Goal: Task Accomplishment & Management: Manage account settings

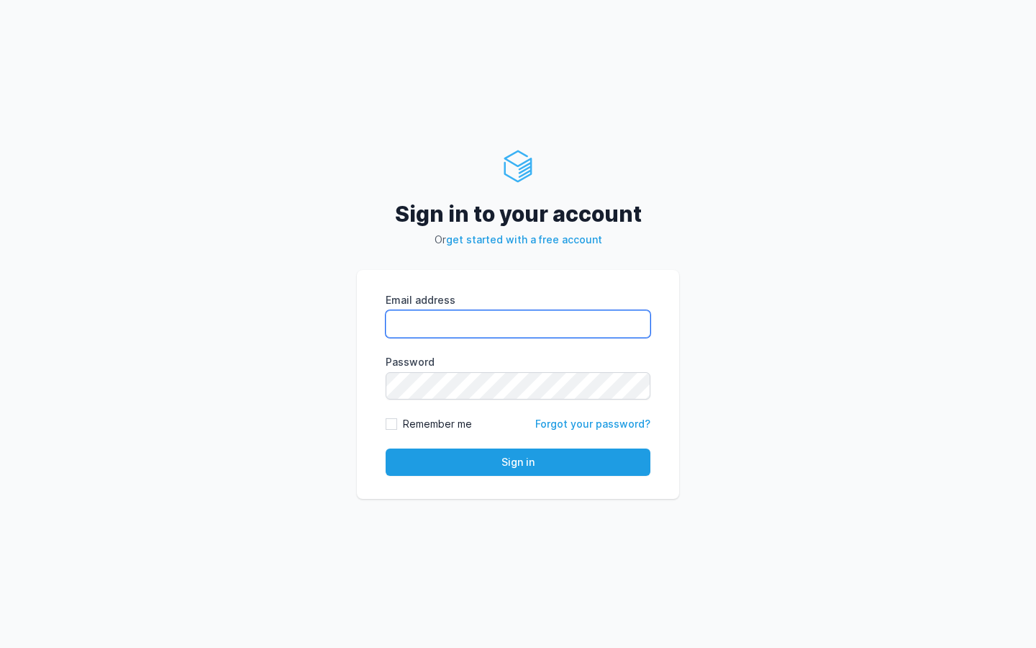
click at [486, 325] on input "Email address" at bounding box center [518, 323] width 265 height 27
click at [0, 647] on com-1password-button at bounding box center [0, 648] width 0 height 0
type input "kiran@cied.in"
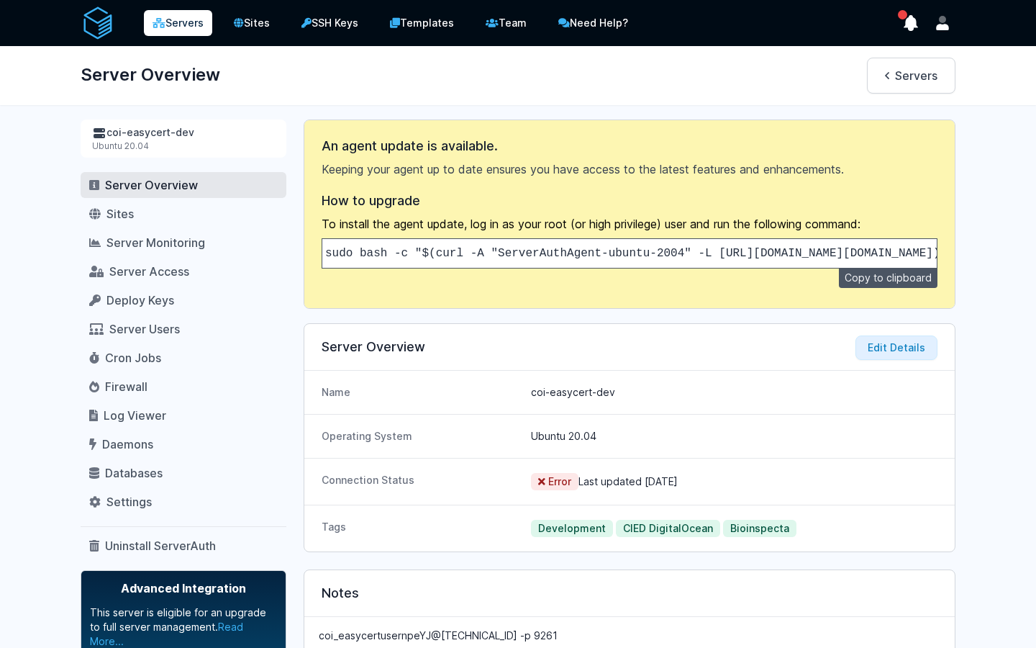
click at [195, 28] on link "Servers" at bounding box center [178, 23] width 68 height 26
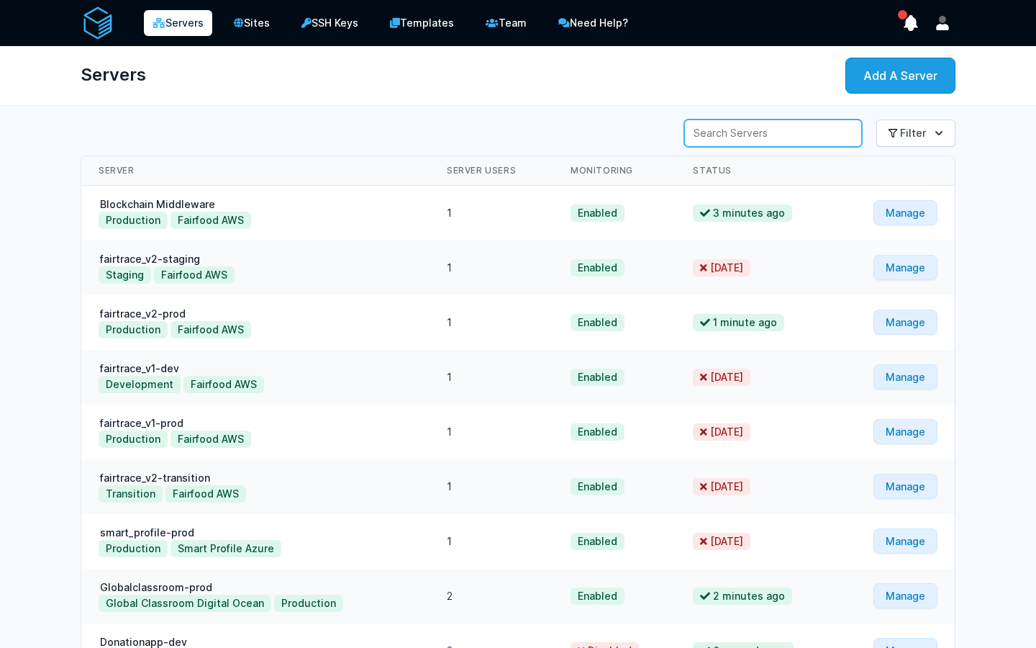
click at [787, 144] on input "Server Search" at bounding box center [773, 132] width 178 height 27
type input "ribus"
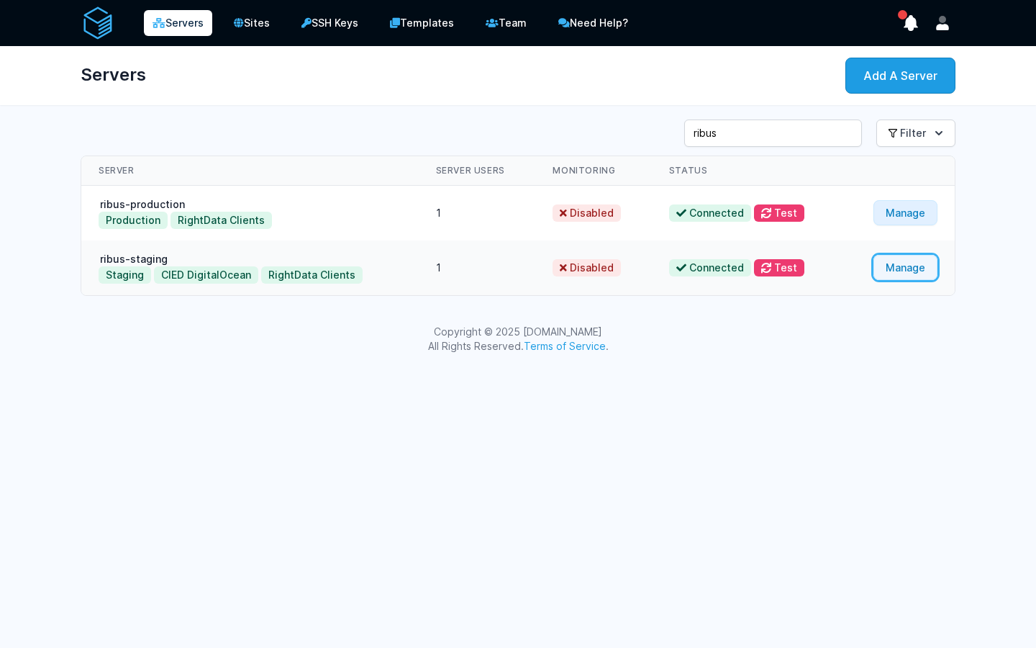
click at [892, 276] on link "Manage" at bounding box center [906, 267] width 64 height 25
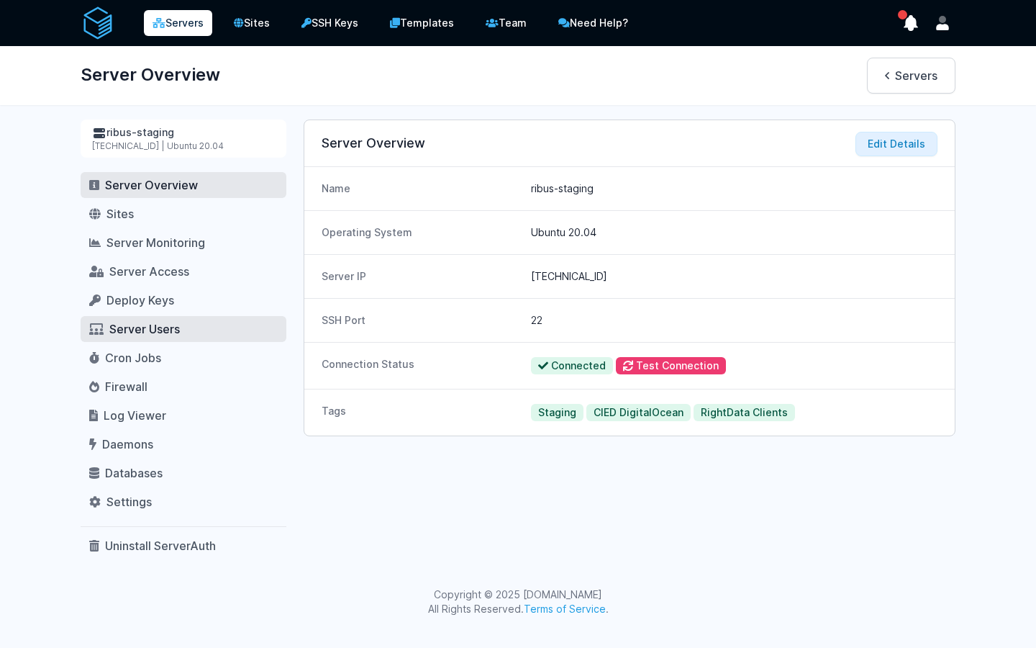
click at [153, 332] on span "Server Users" at bounding box center [144, 329] width 71 height 14
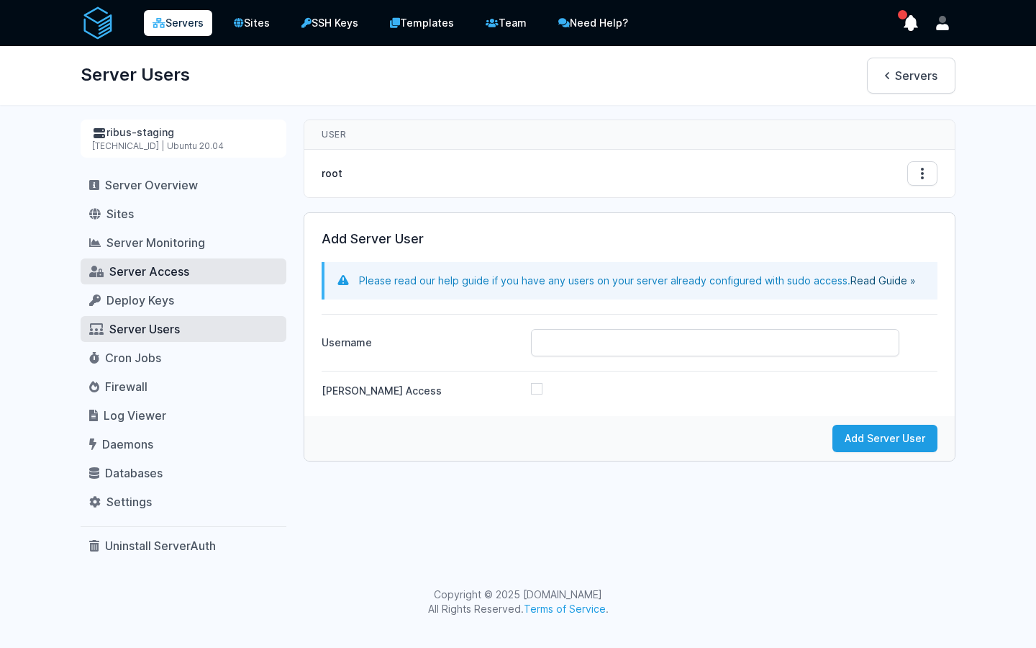
click at [173, 263] on link "Server Access" at bounding box center [184, 271] width 206 height 26
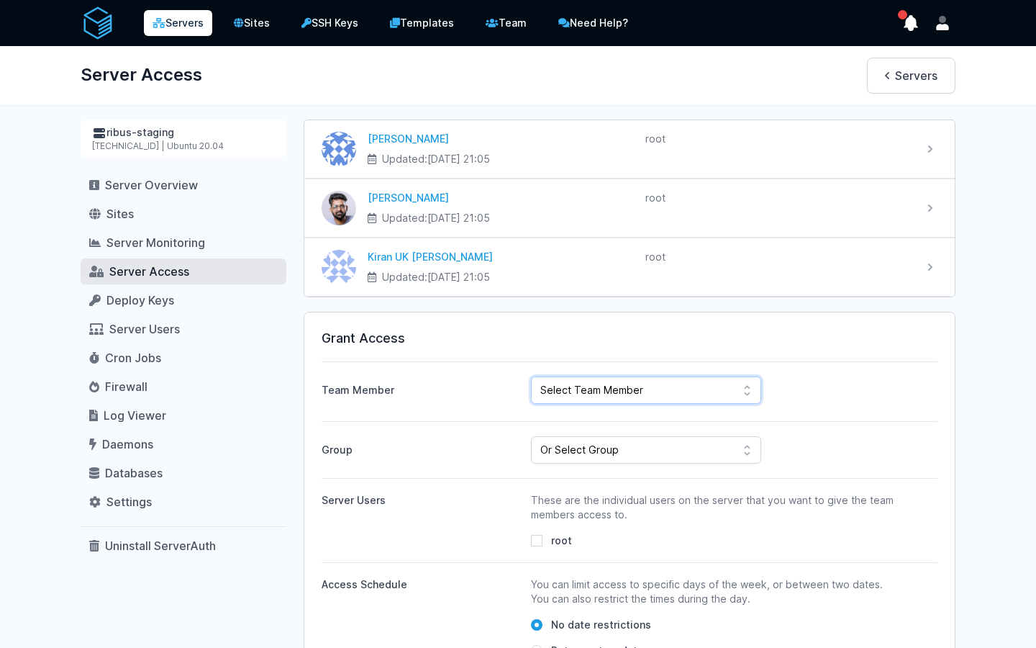
click at [589, 398] on select "Select Team Member Sudeesh Sankaran Kiran UK Pillai Gogul Chalil Vengara ahdil …" at bounding box center [646, 389] width 230 height 27
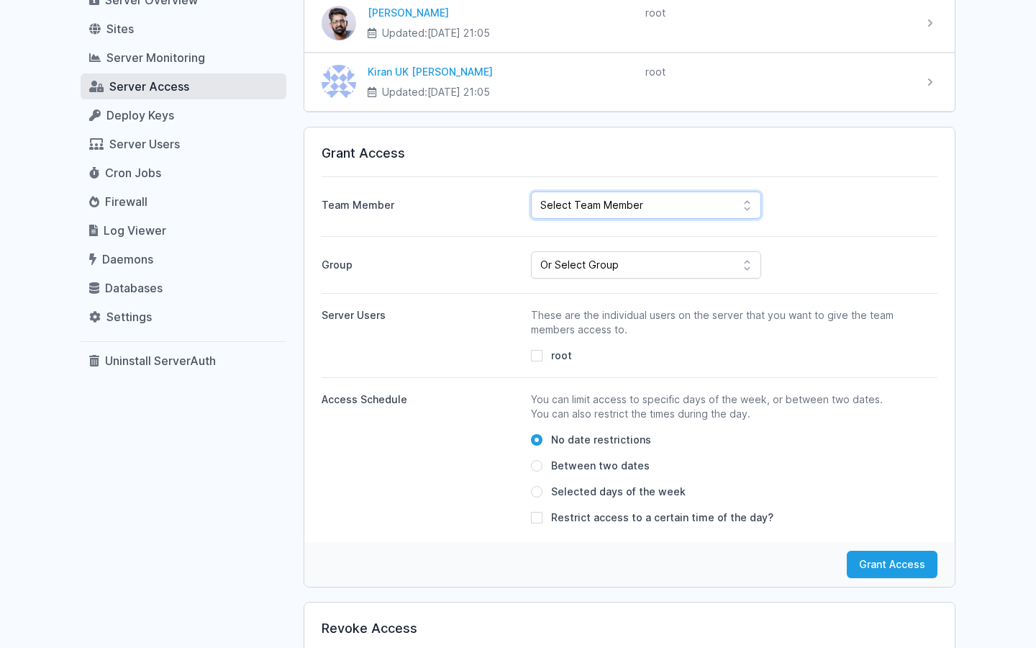
scroll to position [177, 0]
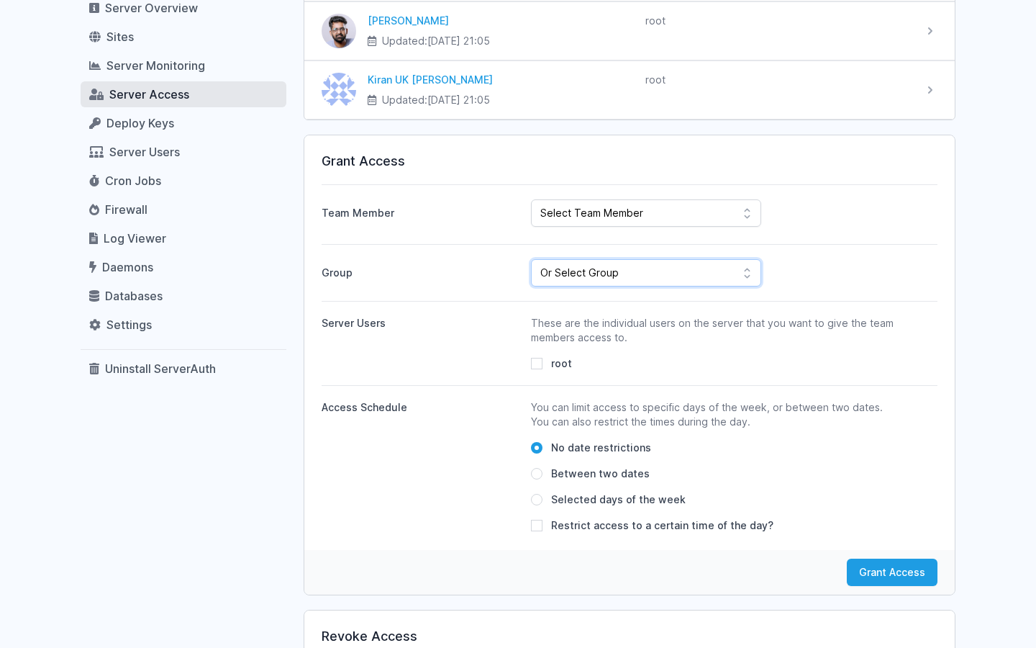
click at [609, 276] on select "Or Select Group Fairfood Smartprofile CIED Inhouse Bioinspecta NGS CBSOFT Audit…" at bounding box center [646, 272] width 230 height 27
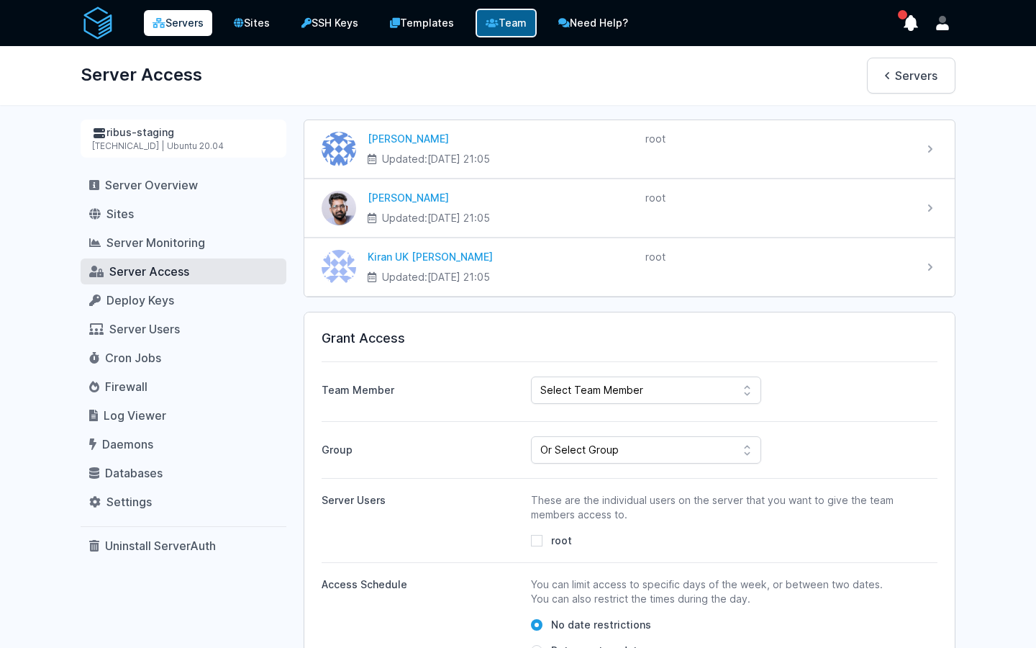
click at [499, 27] on icon at bounding box center [492, 23] width 13 height 10
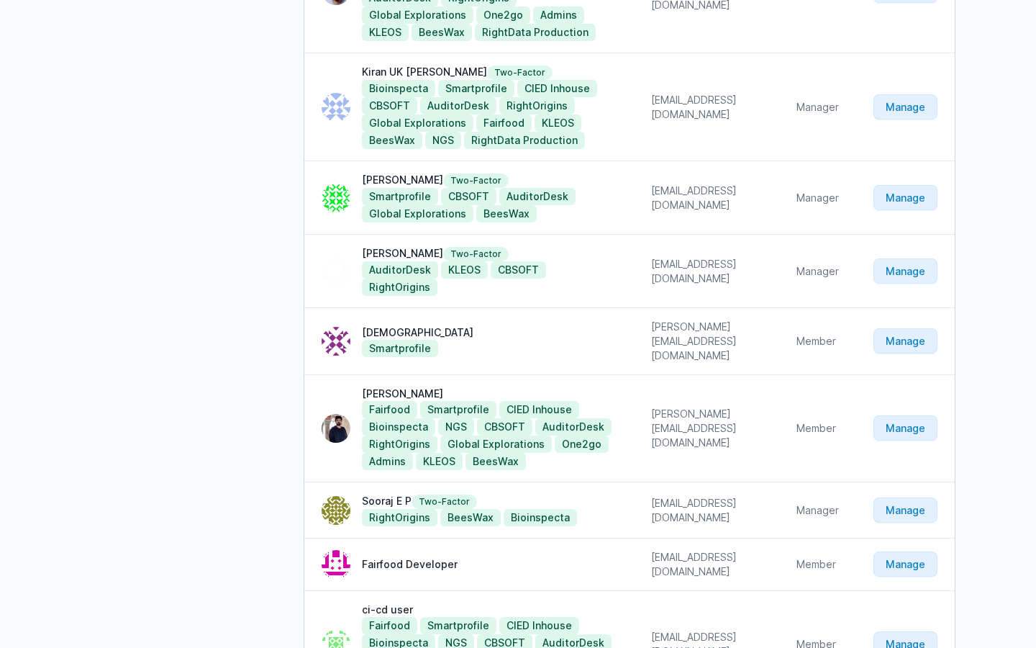
scroll to position [466, 0]
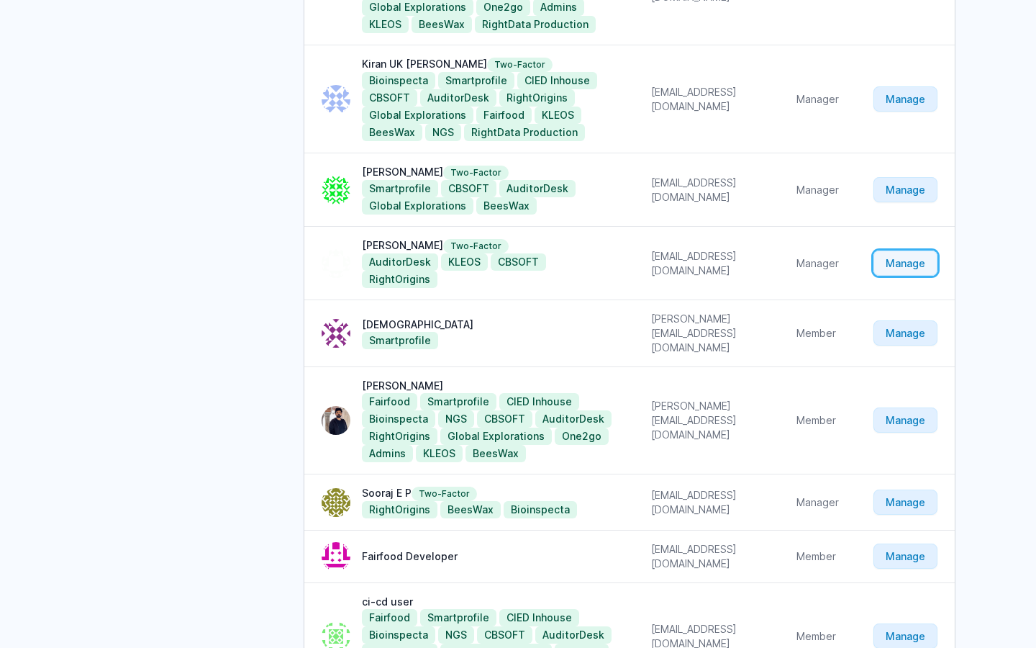
click at [906, 268] on link "Manage" at bounding box center [906, 262] width 64 height 25
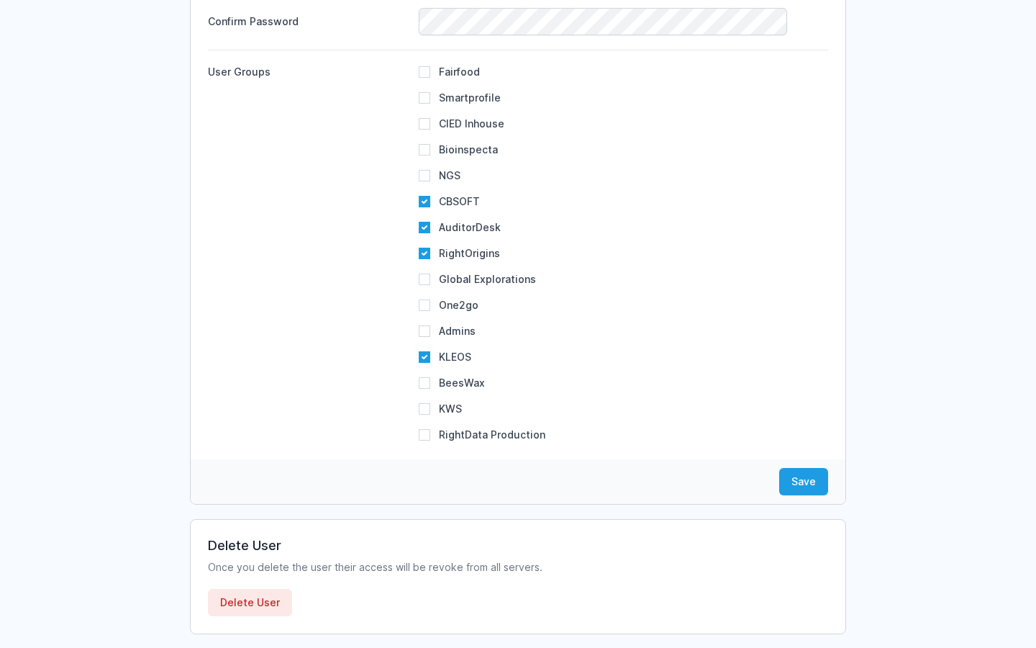
scroll to position [421, 0]
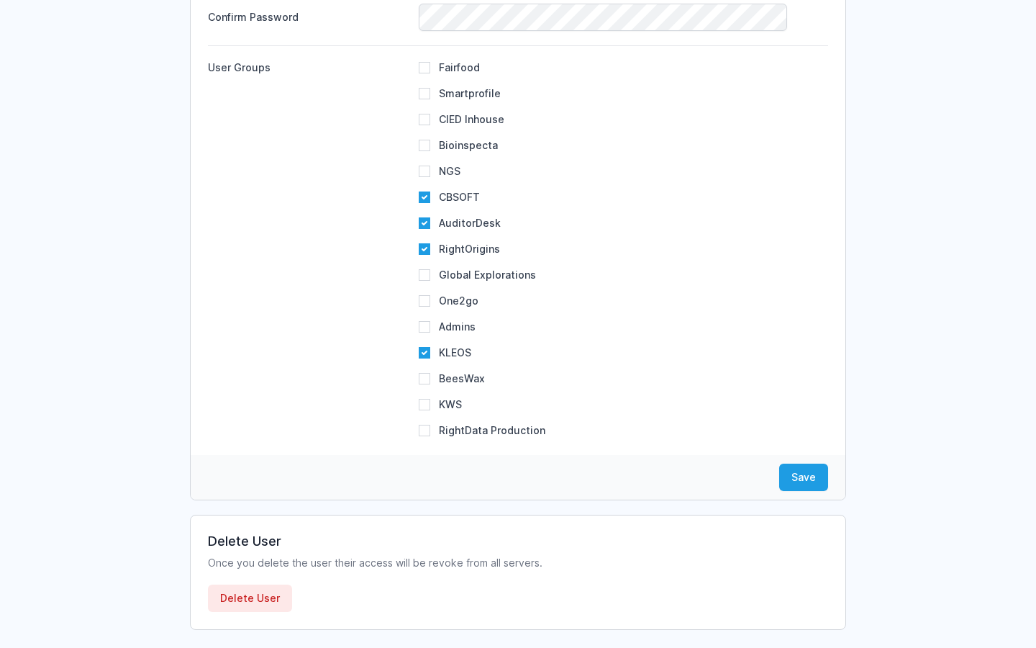
click at [445, 428] on label "RightData Production" at bounding box center [492, 430] width 107 height 12
click at [430, 428] on input "RightData Production" at bounding box center [425, 431] width 12 height 12
checkbox input "true"
click at [796, 472] on button "Save" at bounding box center [803, 476] width 49 height 27
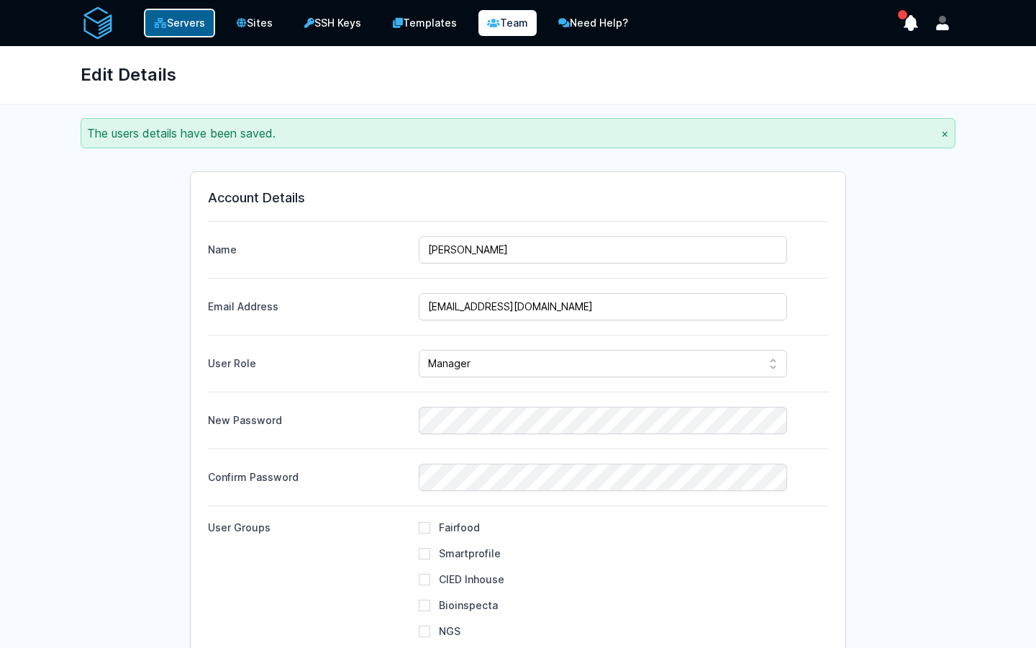
click at [168, 29] on link "Servers" at bounding box center [179, 23] width 71 height 29
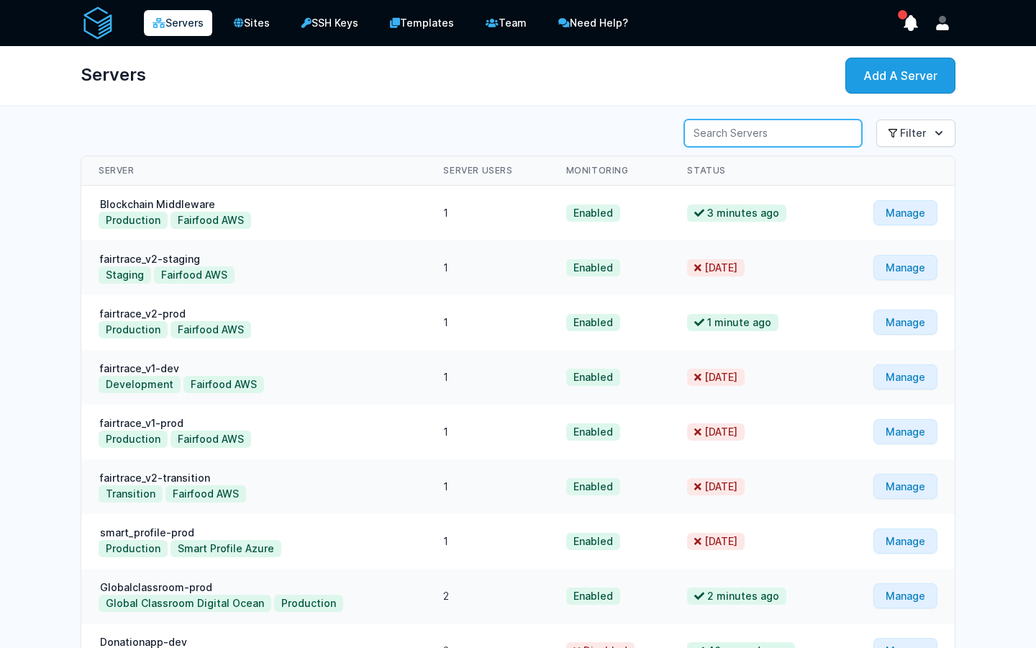
click at [774, 140] on input "Server Search" at bounding box center [773, 132] width 178 height 27
type input "ribus"
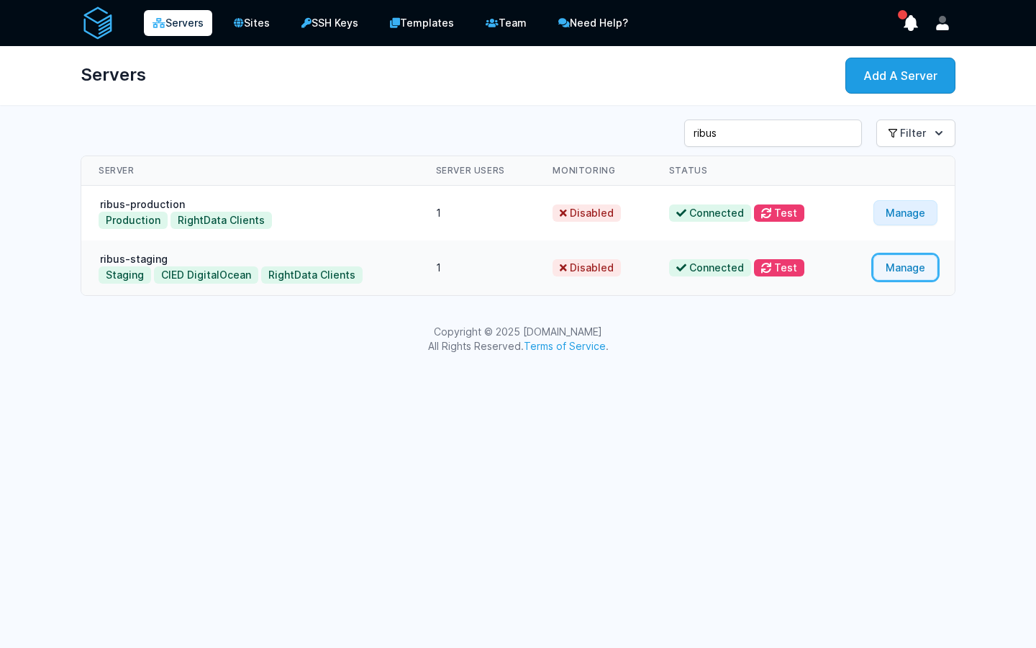
click at [892, 266] on link "Manage" at bounding box center [906, 267] width 64 height 25
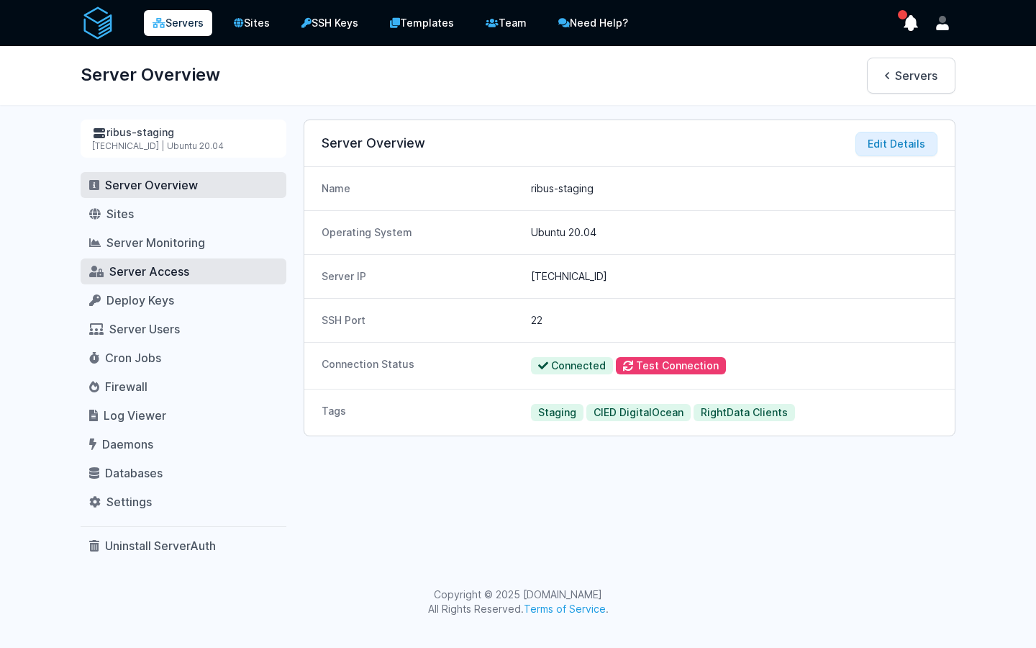
click at [181, 268] on span "Server Access" at bounding box center [149, 271] width 80 height 14
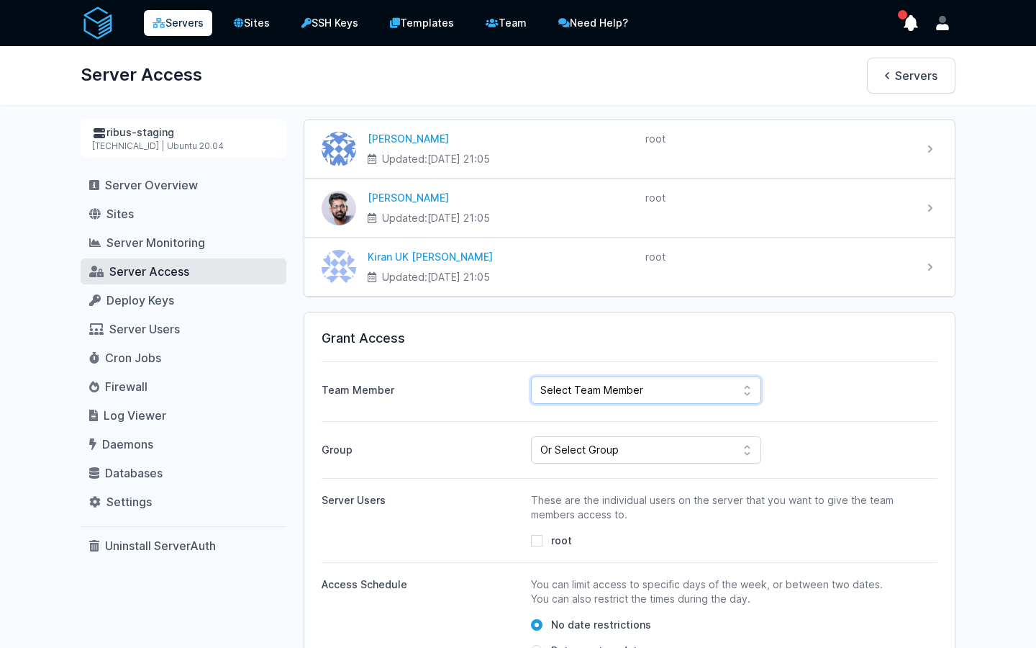
click at [616, 382] on select "Select Team Member Sudeesh Sankaran Kiran UK Pillai Gogul Chalil Vengara ahdil …" at bounding box center [646, 389] width 230 height 27
select select "443"
click at [531, 376] on select "Select Team Member Sudeesh Sankaran Kiran UK Pillai Gogul Chalil Vengara ahdil …" at bounding box center [646, 389] width 230 height 27
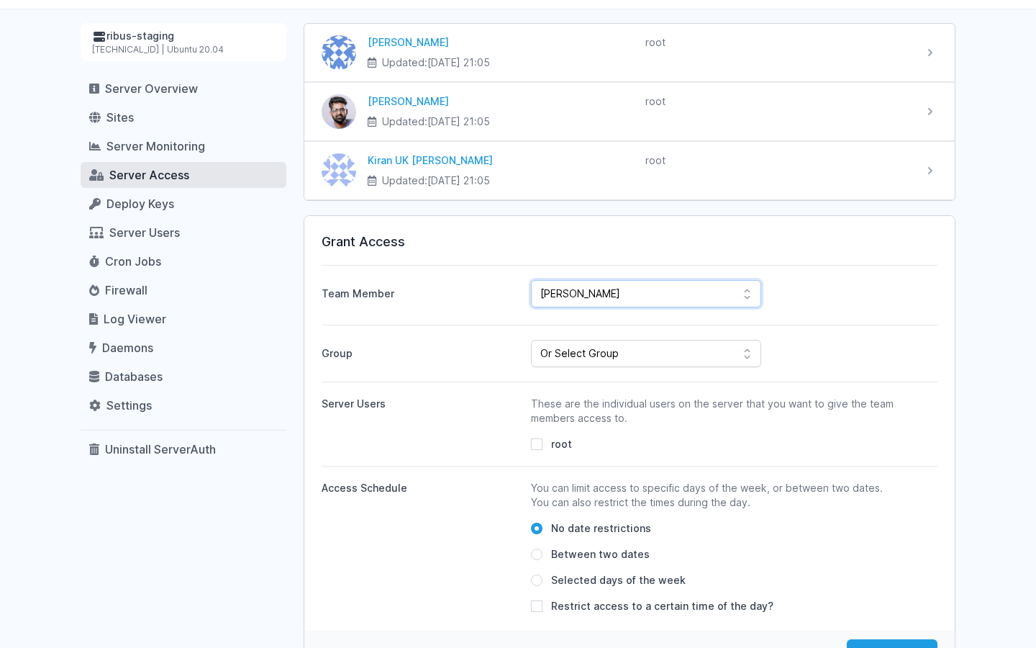
scroll to position [114, 0]
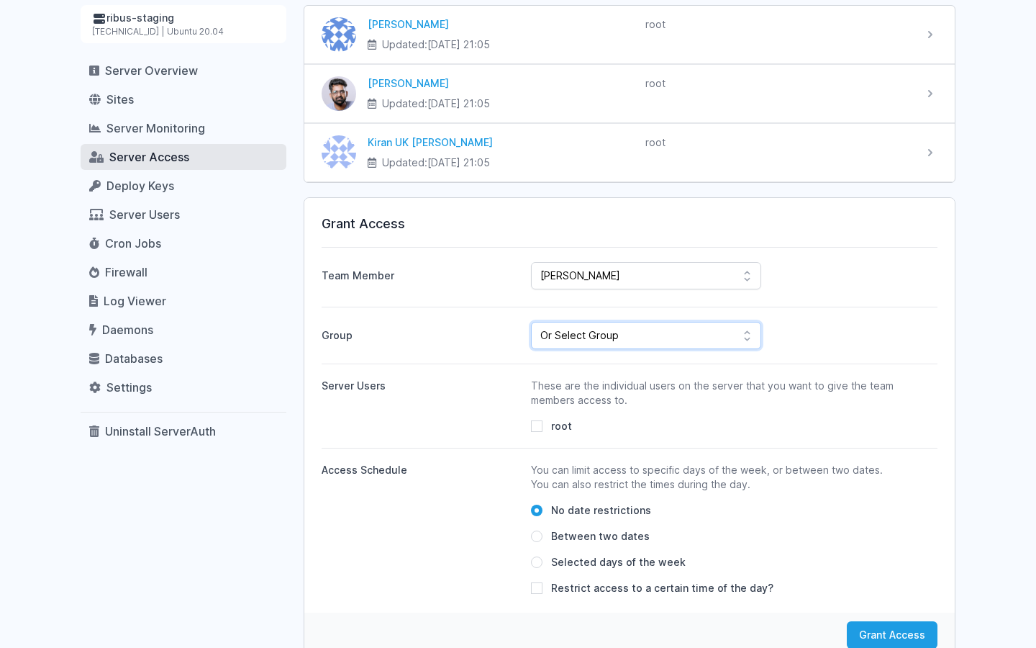
click at [597, 342] on select "Or Select Group Fairfood Smartprofile CIED Inhouse Bioinspecta NGS CBSOFT Audit…" at bounding box center [646, 335] width 230 height 27
select select "162"
click at [531, 322] on select "Or Select Group Fairfood Smartprofile CIED Inhouse Bioinspecta NGS CBSOFT Audit…" at bounding box center [646, 335] width 230 height 27
click at [552, 427] on span "root" at bounding box center [561, 426] width 21 height 14
click at [543, 427] on input "root" at bounding box center [537, 426] width 12 height 12
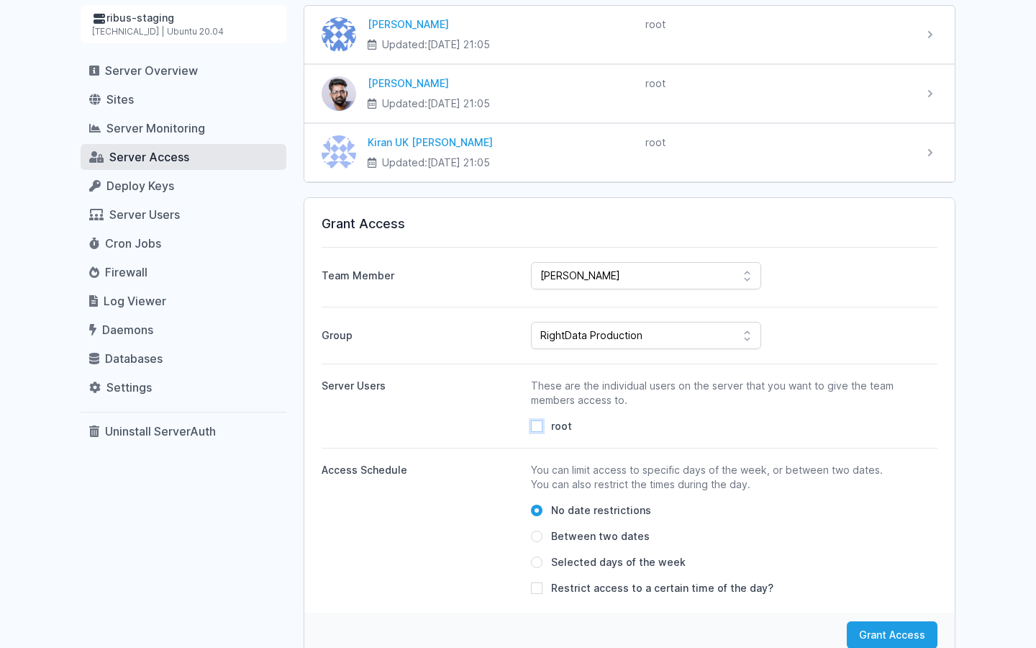
checkbox input "true"
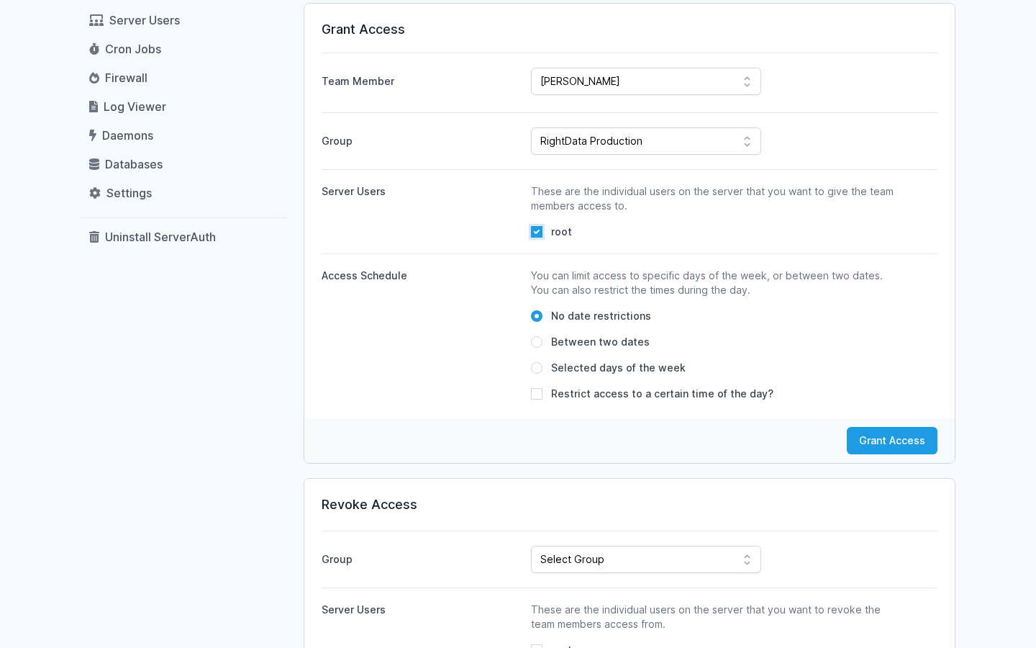
scroll to position [453, 0]
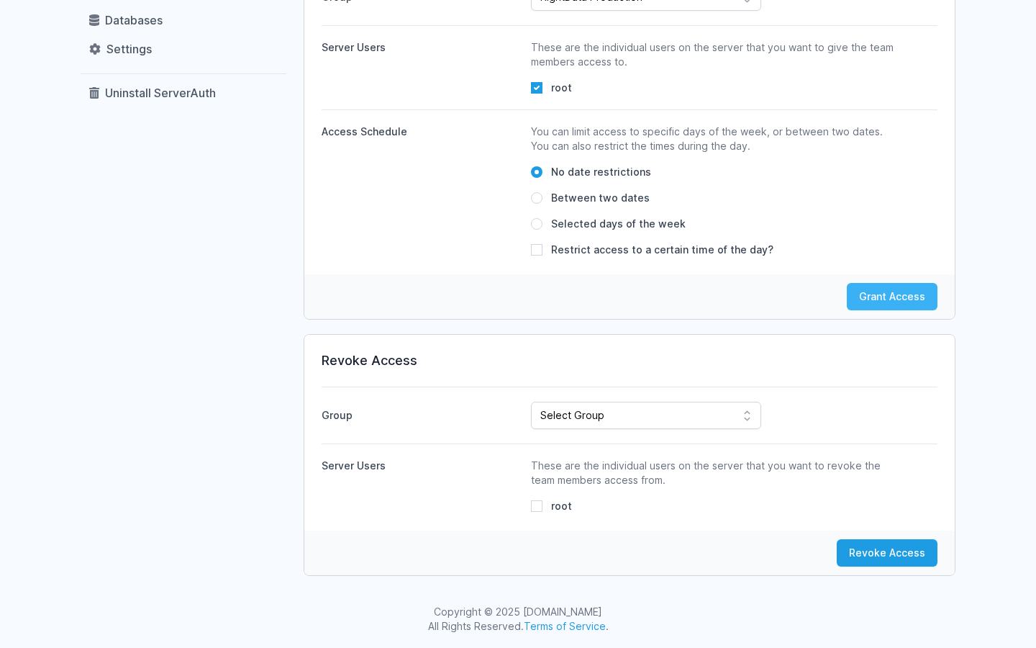
click at [896, 291] on button "Grant Access" at bounding box center [892, 296] width 91 height 27
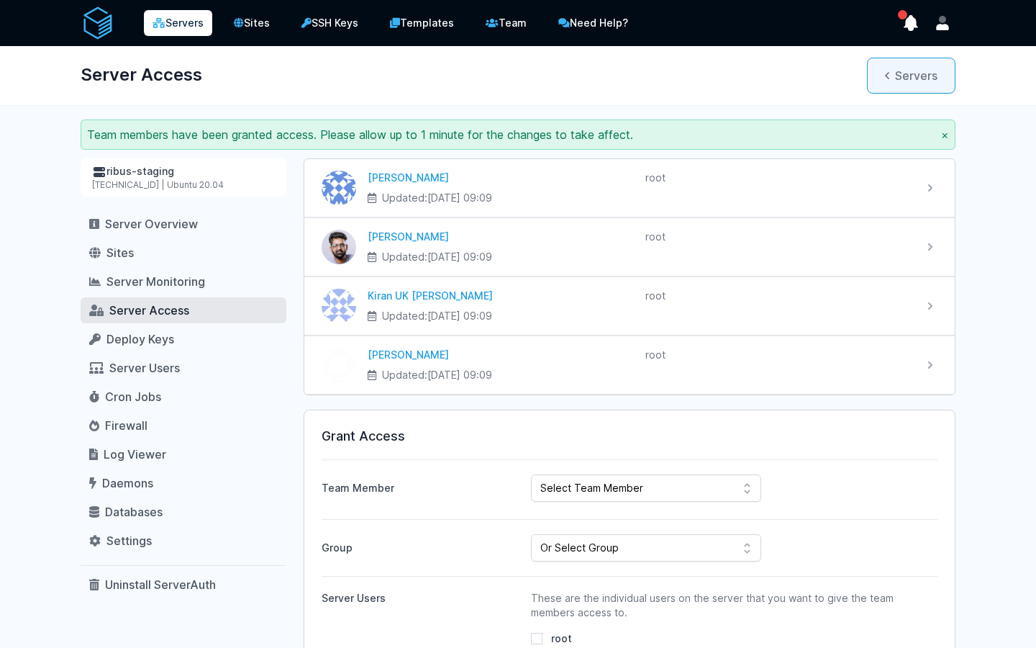
click at [885, 73] on icon at bounding box center [887, 76] width 4 height 12
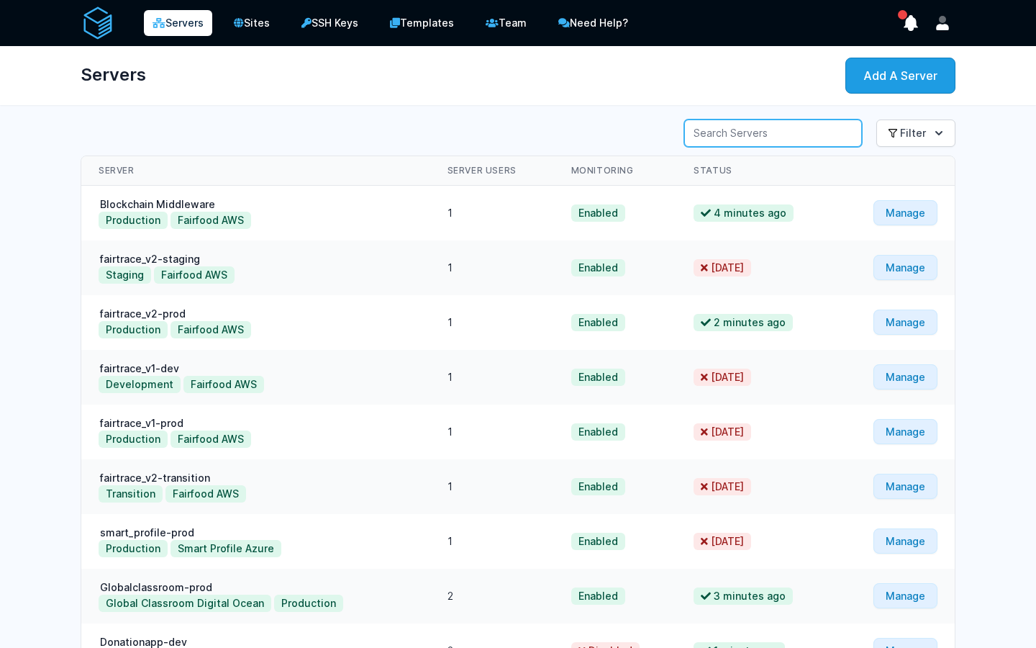
click at [813, 131] on input "Server Search" at bounding box center [773, 132] width 178 height 27
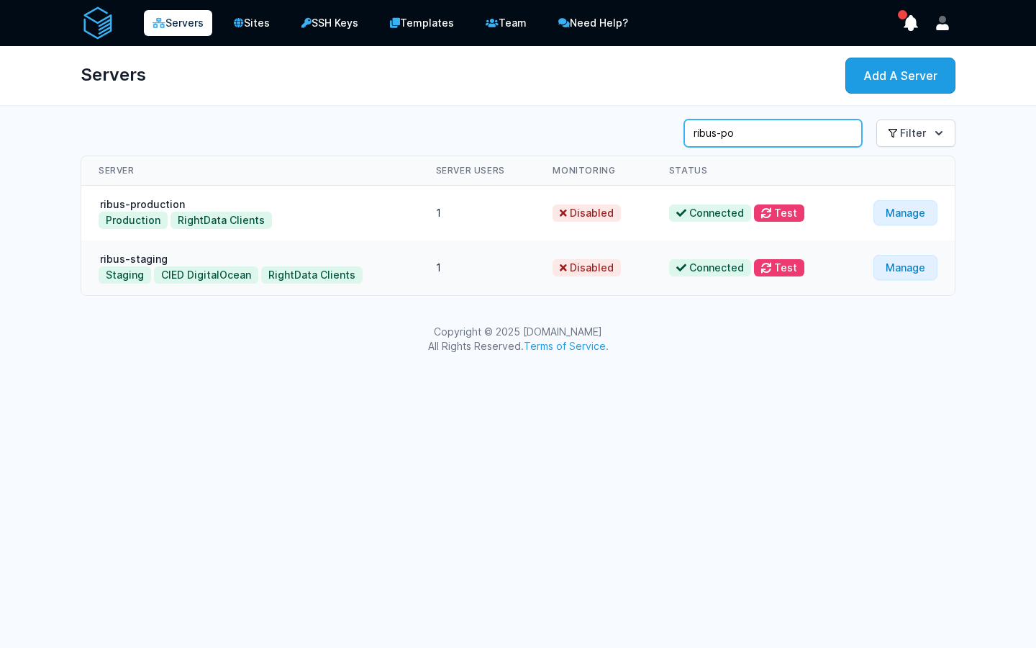
type input "ribus-po"
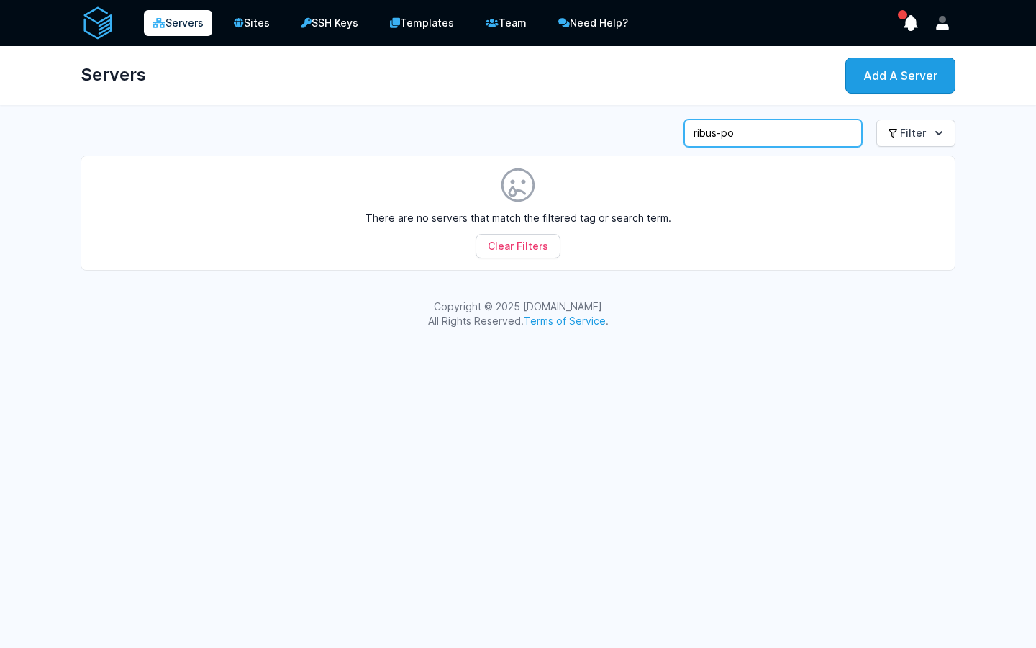
click at [802, 142] on input "ribus-po" at bounding box center [773, 132] width 178 height 27
type input "ribus-"
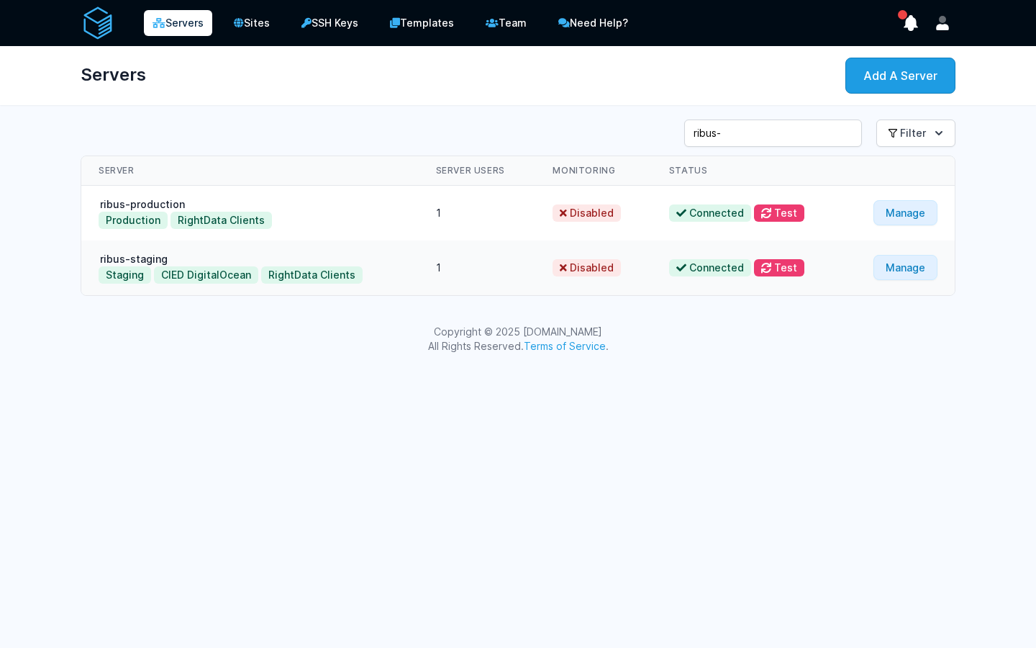
click at [920, 197] on td "Manage" at bounding box center [899, 213] width 112 height 55
click at [915, 212] on link "Manage" at bounding box center [906, 212] width 64 height 25
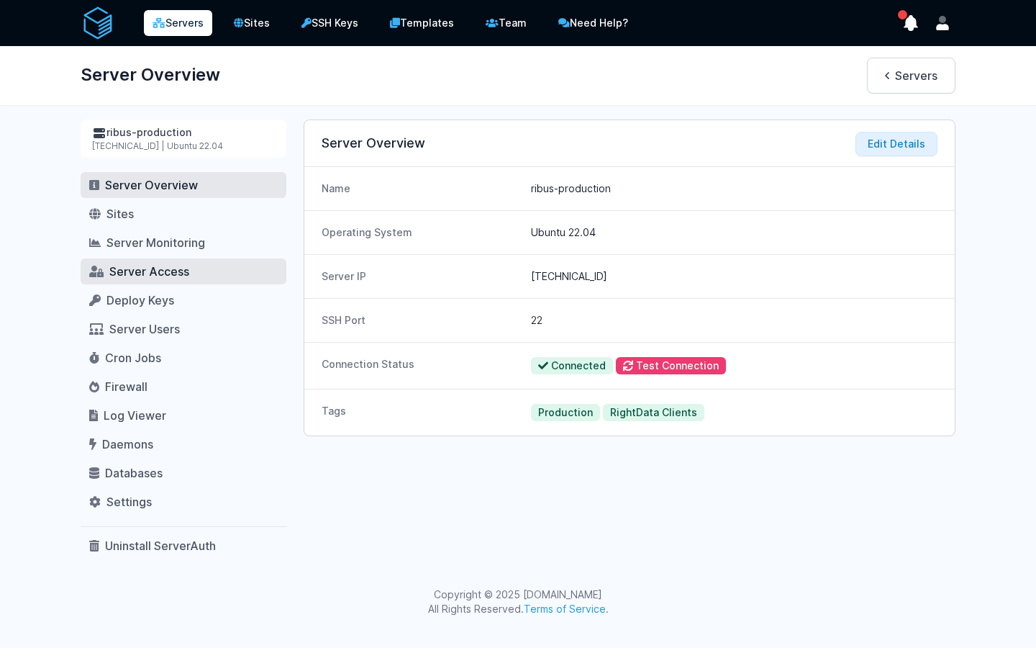
click at [153, 270] on span "Server Access" at bounding box center [149, 271] width 80 height 14
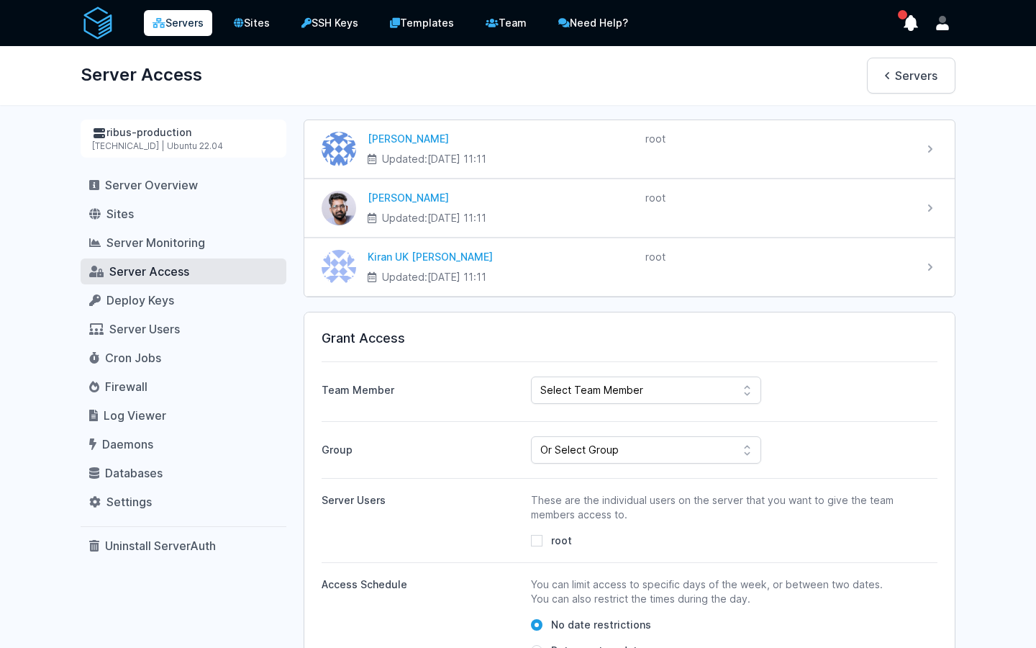
click at [612, 376] on div "Team Member Select Team Member [PERSON_NAME] UK [PERSON_NAME] ahdil [PERSON_NAM…" at bounding box center [630, 382] width 616 height 42
click at [613, 391] on select "Select Team Member [PERSON_NAME] Kiran UK [PERSON_NAME] ahdil [PERSON_NAME] [PE…" at bounding box center [646, 389] width 230 height 27
select select "443"
click at [531, 376] on select "Select Team Member Sudeesh Sankaran Kiran UK Pillai Gogul Chalil Vengara ahdil …" at bounding box center [646, 389] width 230 height 27
click at [643, 448] on select "Or Select Group Fairfood Smartprofile CIED Inhouse Bioinspecta NGS CBSOFT Audit…" at bounding box center [646, 449] width 230 height 27
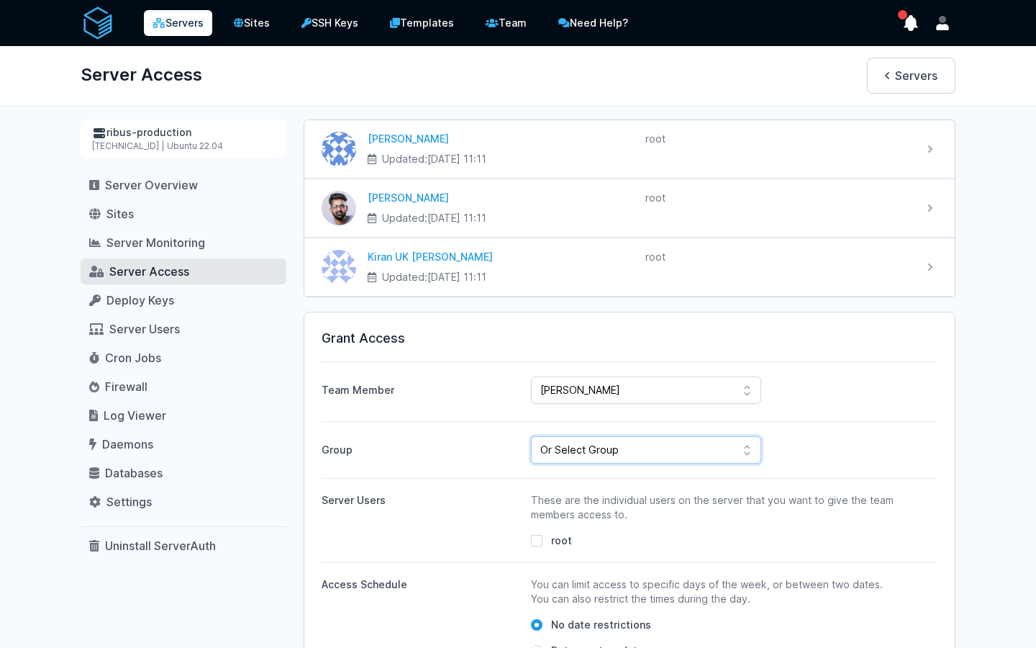
select select "162"
click at [531, 436] on select "Or Select Group Fairfood Smartprofile CIED Inhouse Bioinspecta NGS CBSOFT Audit…" at bounding box center [646, 449] width 230 height 27
click at [538, 542] on input "root" at bounding box center [537, 541] width 12 height 12
checkbox input "true"
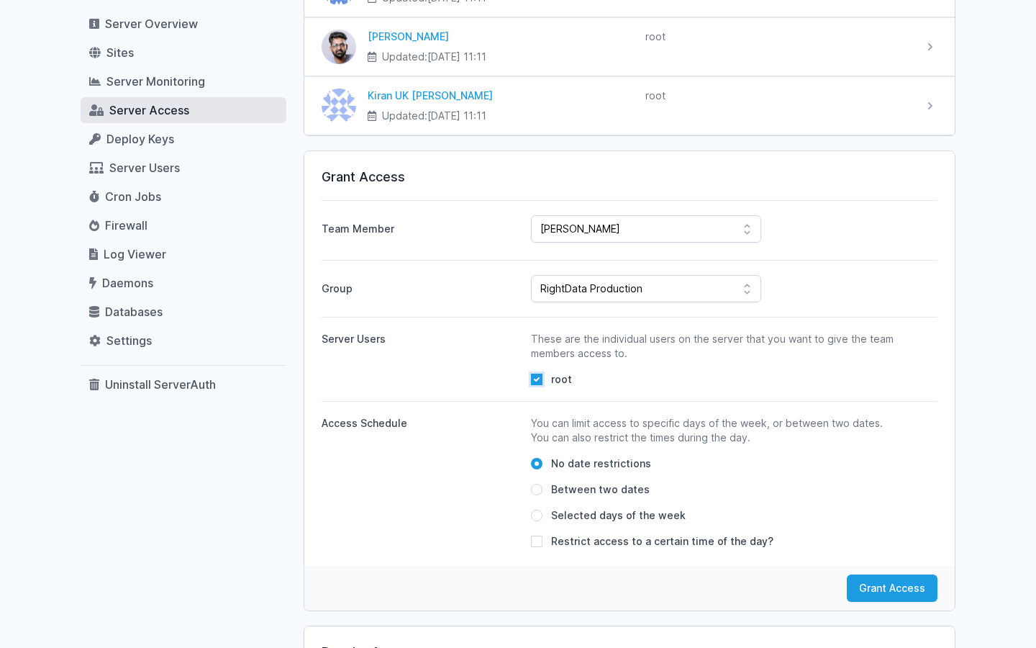
scroll to position [453, 0]
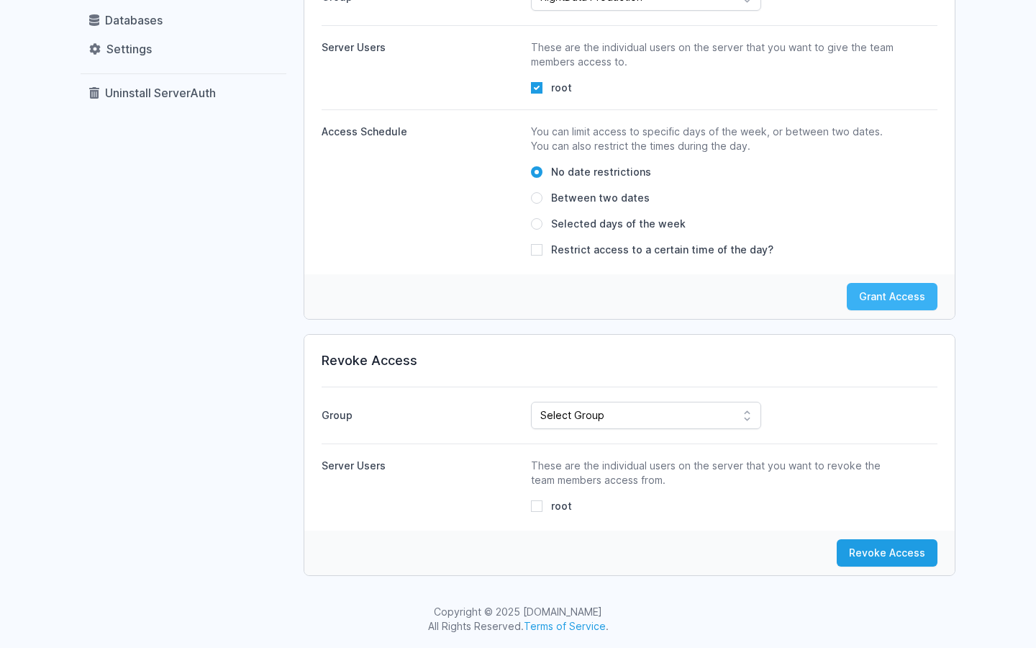
click at [877, 299] on button "Grant Access" at bounding box center [892, 296] width 91 height 27
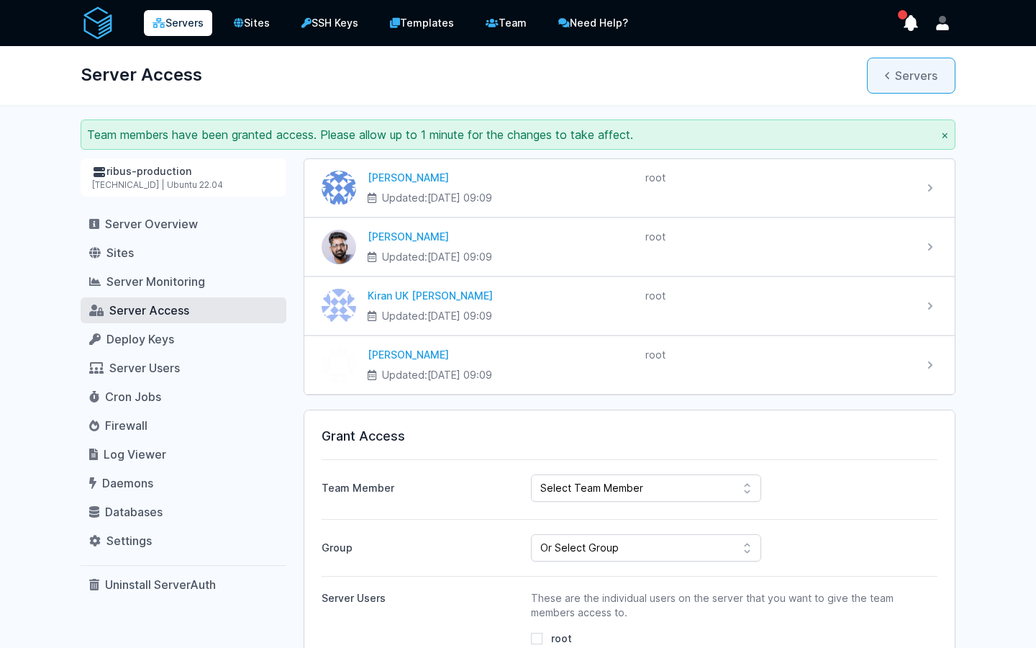
click at [923, 67] on link "Servers" at bounding box center [911, 76] width 89 height 36
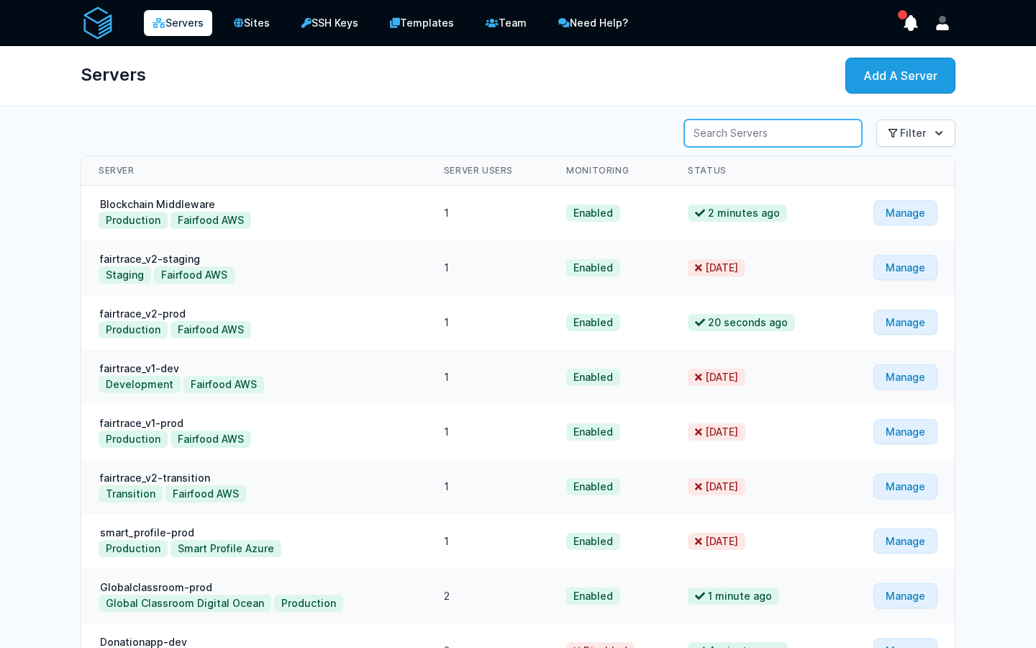
click at [778, 142] on input "Server Search" at bounding box center [773, 132] width 178 height 27
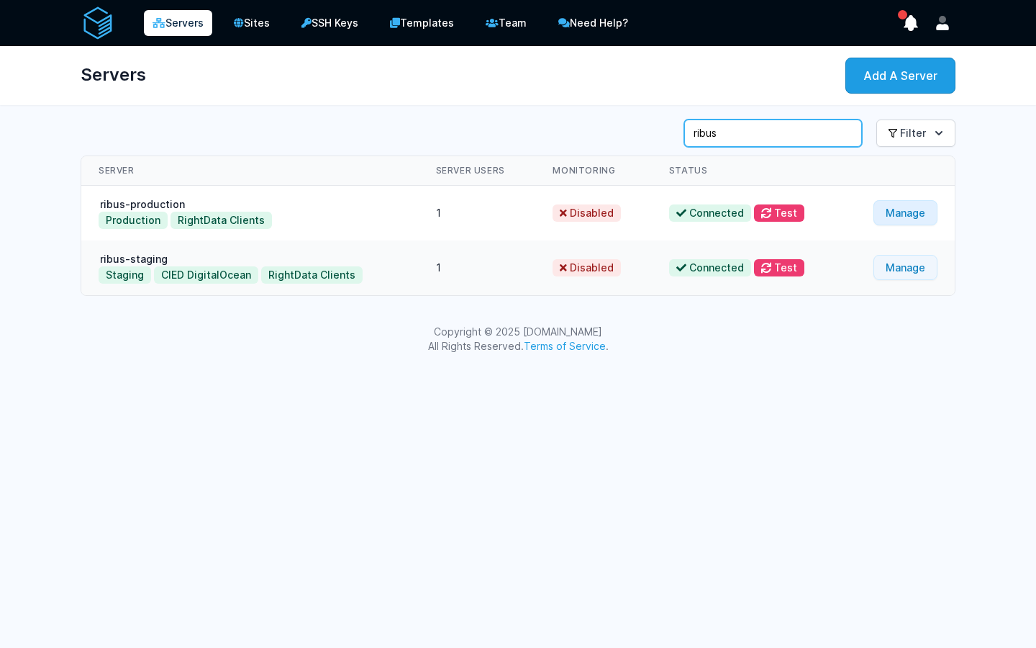
type input "ribus"
click at [905, 263] on link "Manage" at bounding box center [906, 267] width 64 height 25
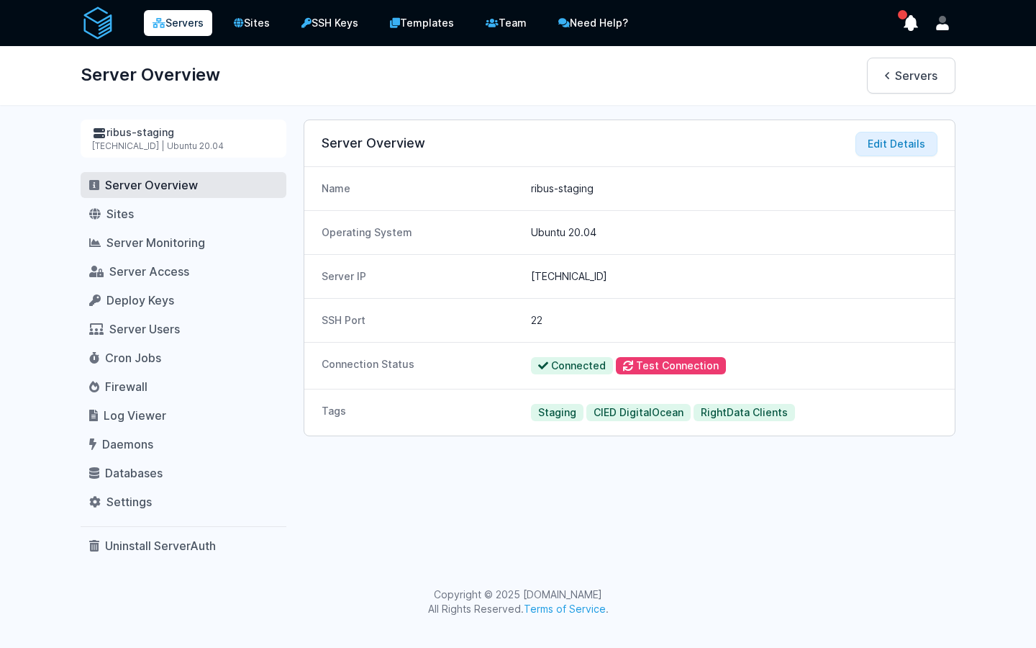
drag, startPoint x: 602, startPoint y: 272, endPoint x: 528, endPoint y: 273, distance: 73.4
click at [528, 273] on div "Server IP [TECHNICAL_ID]" at bounding box center [629, 276] width 651 height 44
copy dd "[TECHNICAL_ID]"
